Goal: Task Accomplishment & Management: Use online tool/utility

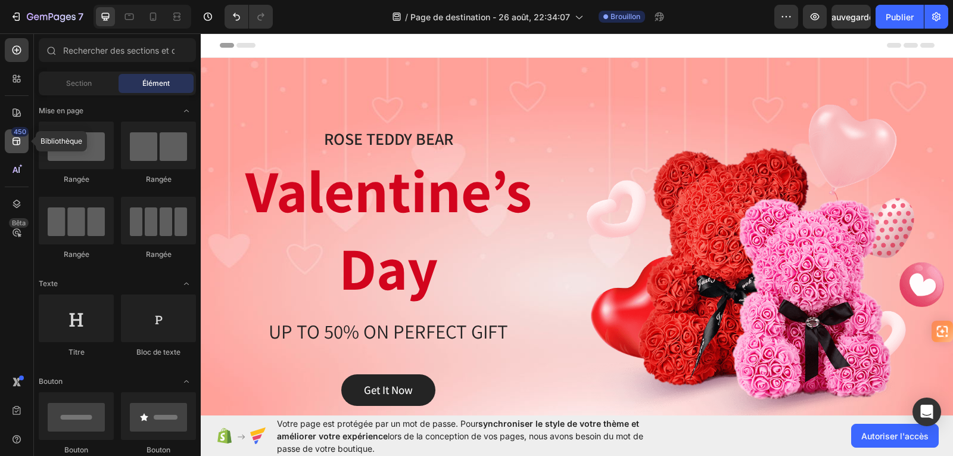
click at [16, 148] on div "450" at bounding box center [17, 141] width 24 height 24
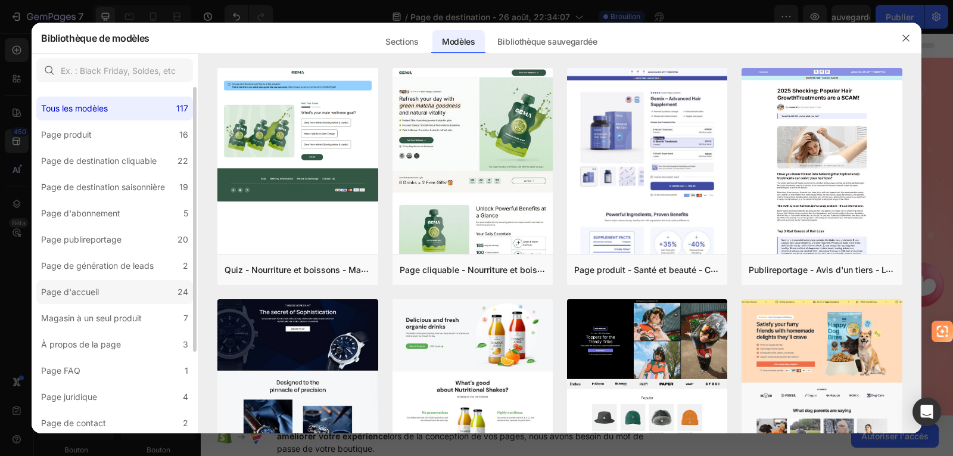
click at [116, 295] on label "Page d'accueil 24" at bounding box center [114, 292] width 157 height 24
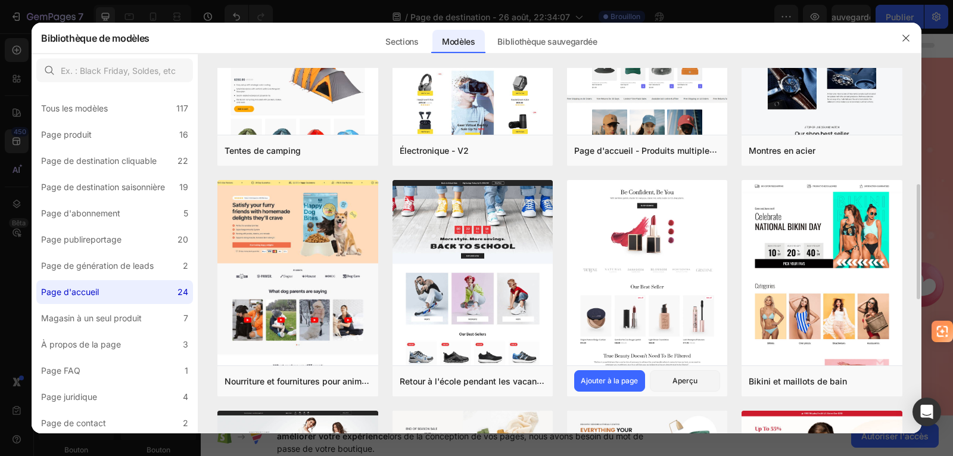
scroll to position [179, 0]
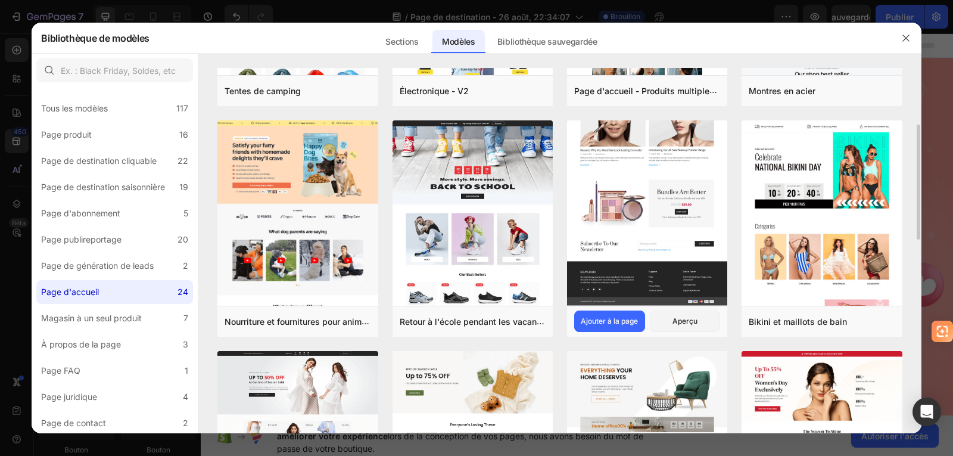
click at [660, 207] on img at bounding box center [647, 15] width 160 height 580
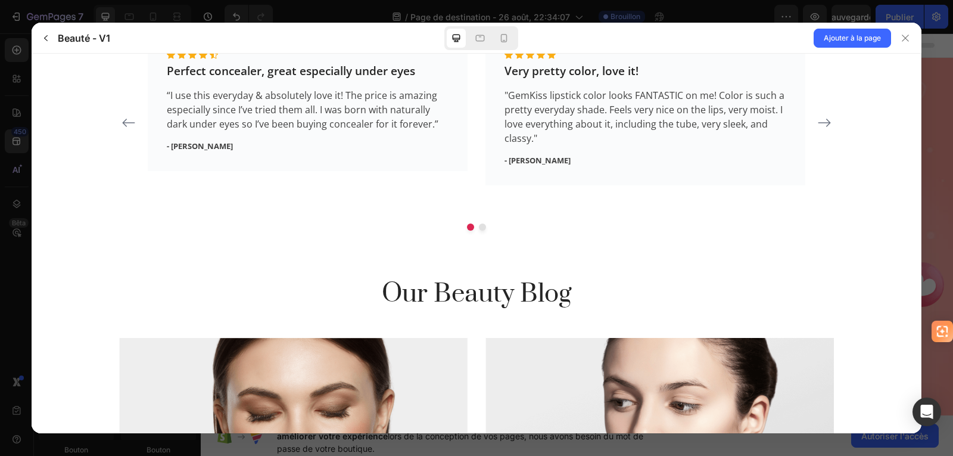
scroll to position [1549, 0]
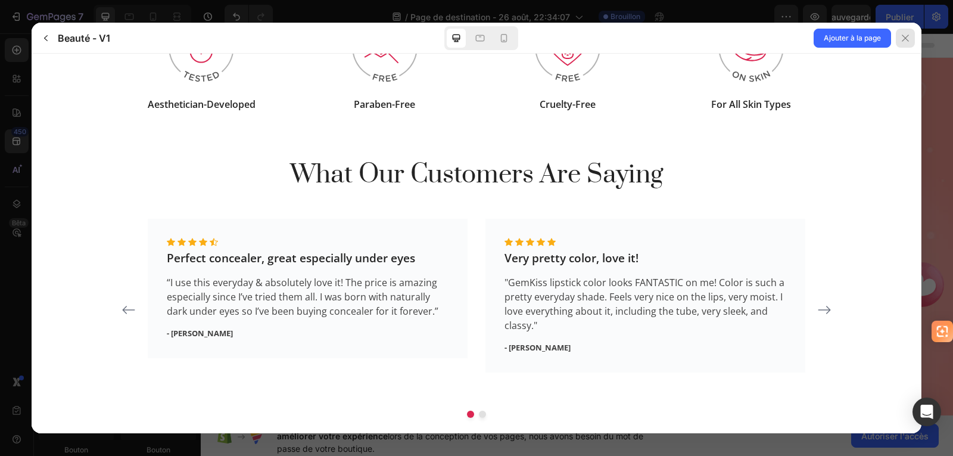
click at [902, 36] on icon at bounding box center [906, 38] width 10 height 10
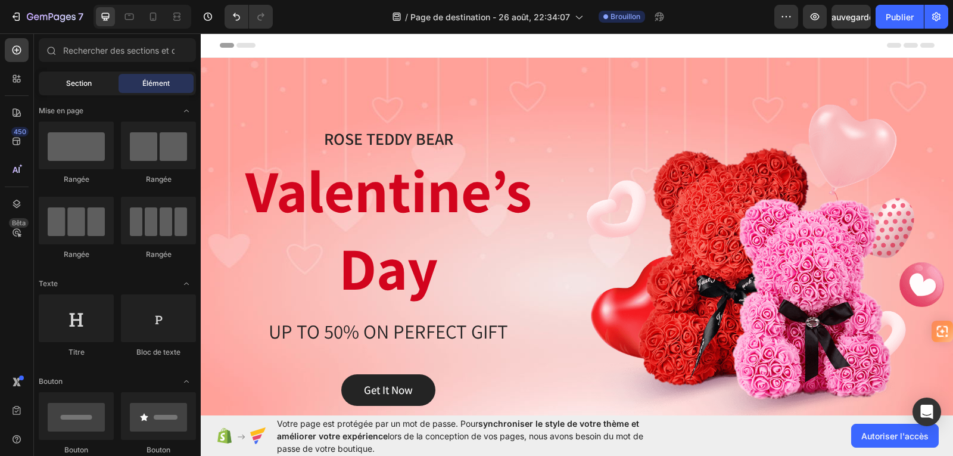
click at [84, 83] on font "Section" at bounding box center [79, 83] width 26 height 9
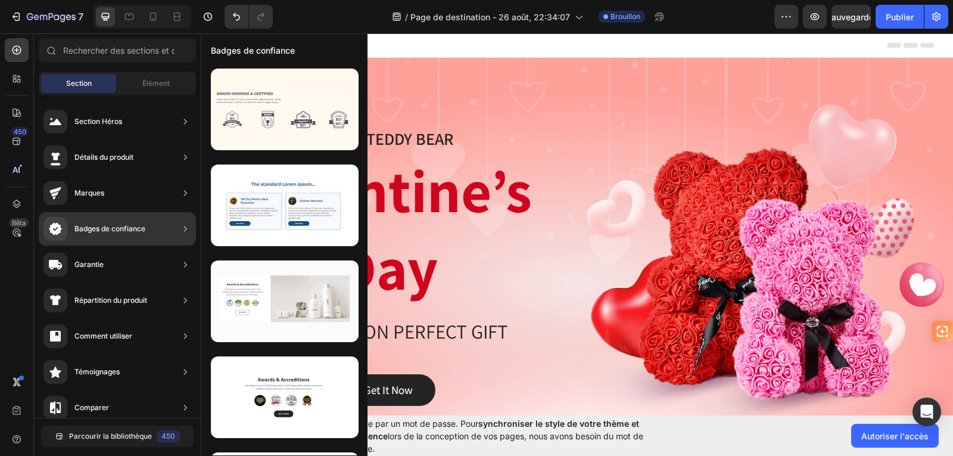
click at [128, 223] on div "Badges de confiance" at bounding box center [109, 229] width 71 height 12
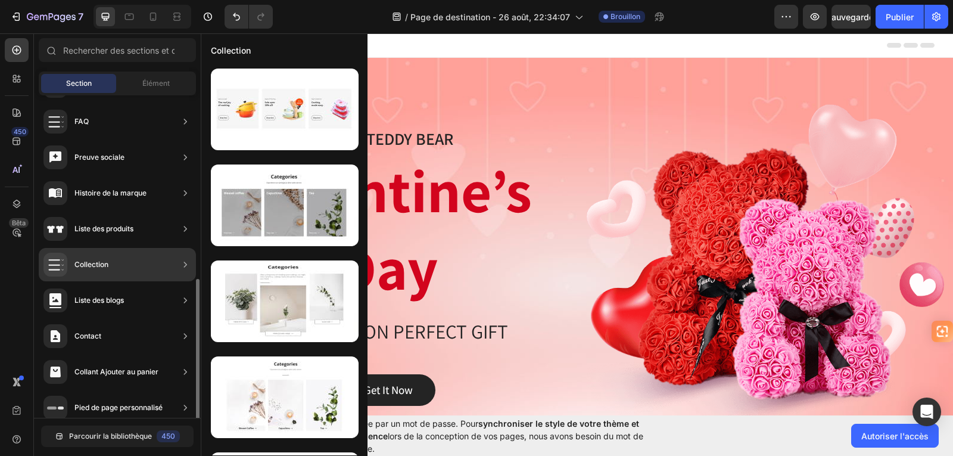
scroll to position [369, 0]
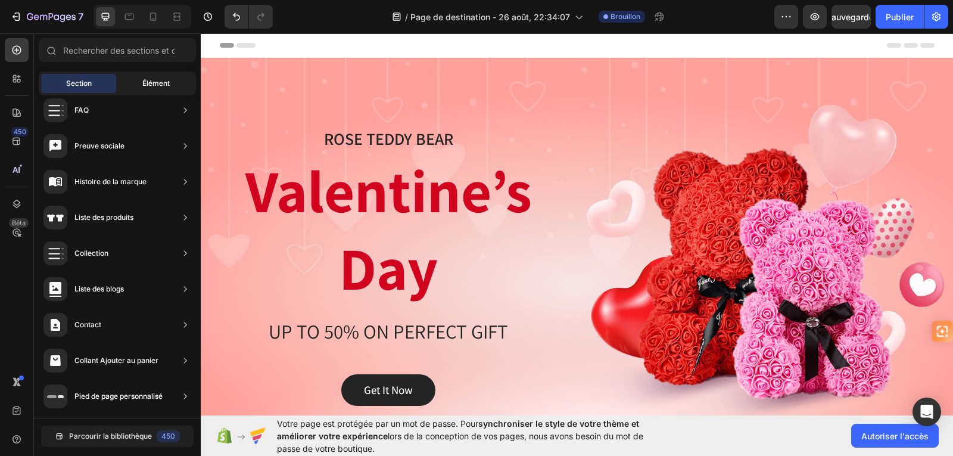
click at [147, 83] on font "Élément" at bounding box center [155, 83] width 27 height 9
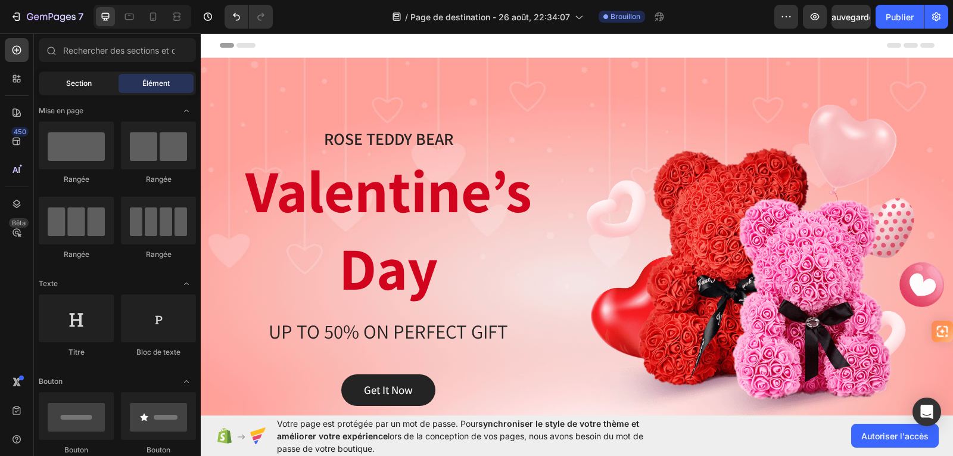
click at [62, 83] on div "Section" at bounding box center [78, 83] width 75 height 19
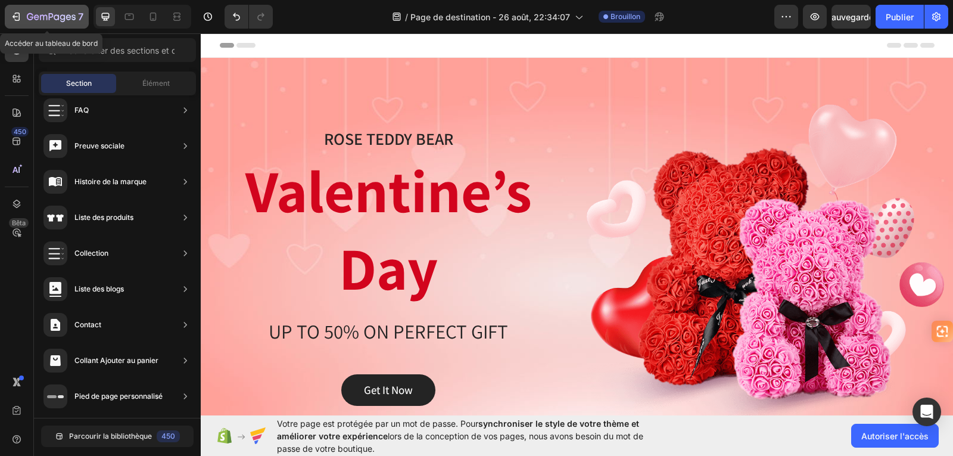
click at [15, 18] on icon "button" at bounding box center [16, 17] width 12 height 12
